Goal: Task Accomplishment & Management: Use online tool/utility

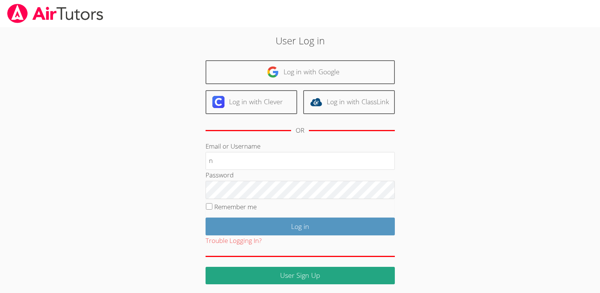
type input "[EMAIL_ADDRESS][DOMAIN_NAME]"
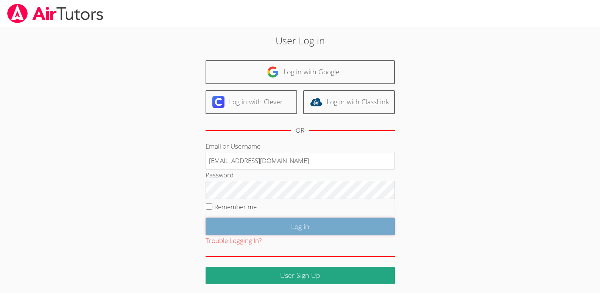
click at [300, 228] on input "Log in" at bounding box center [300, 226] width 189 height 18
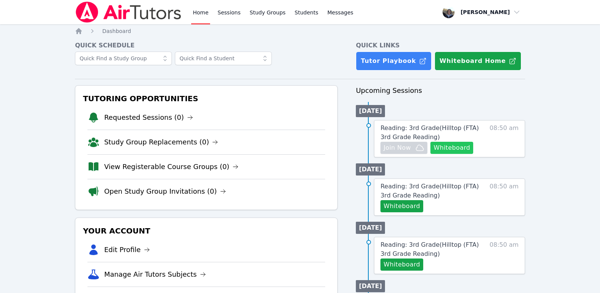
click at [455, 147] on button "Whiteboard" at bounding box center [452, 148] width 43 height 12
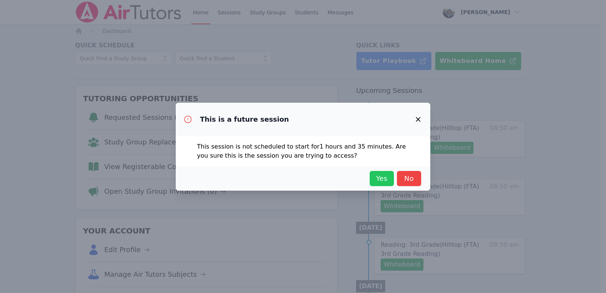
click at [382, 177] on span "Yes" at bounding box center [382, 178] width 17 height 11
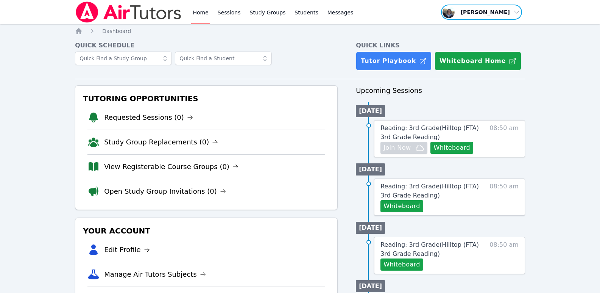
click at [518, 12] on span "button" at bounding box center [482, 12] width 83 height 17
click at [468, 41] on button "Logout" at bounding box center [484, 43] width 73 height 14
